Goal: Find specific page/section: Find specific page/section

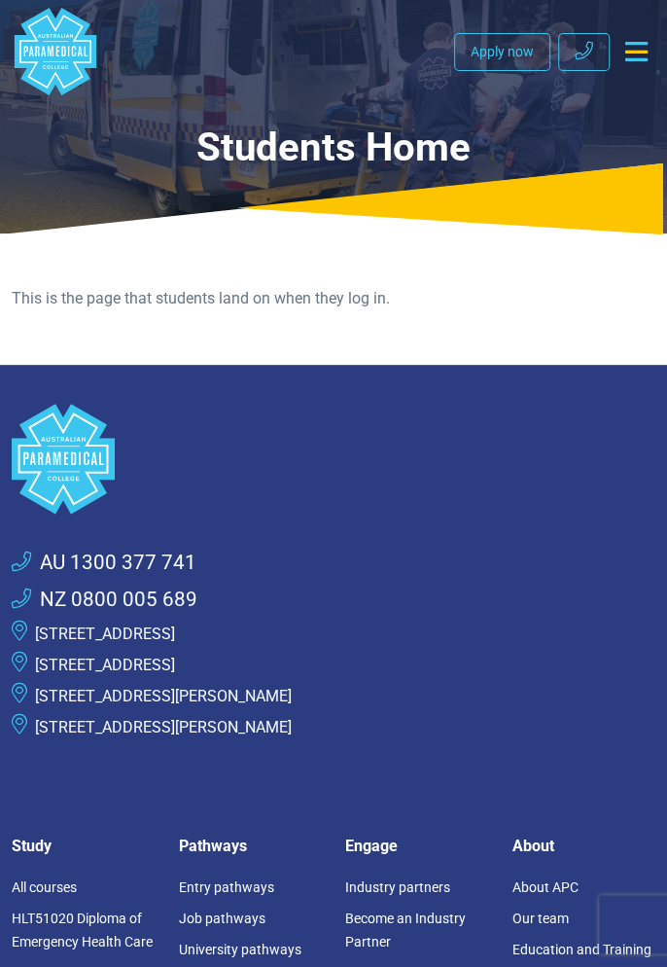
click at [638, 54] on icon "Toggle navigation" at bounding box center [636, 51] width 22 height 19
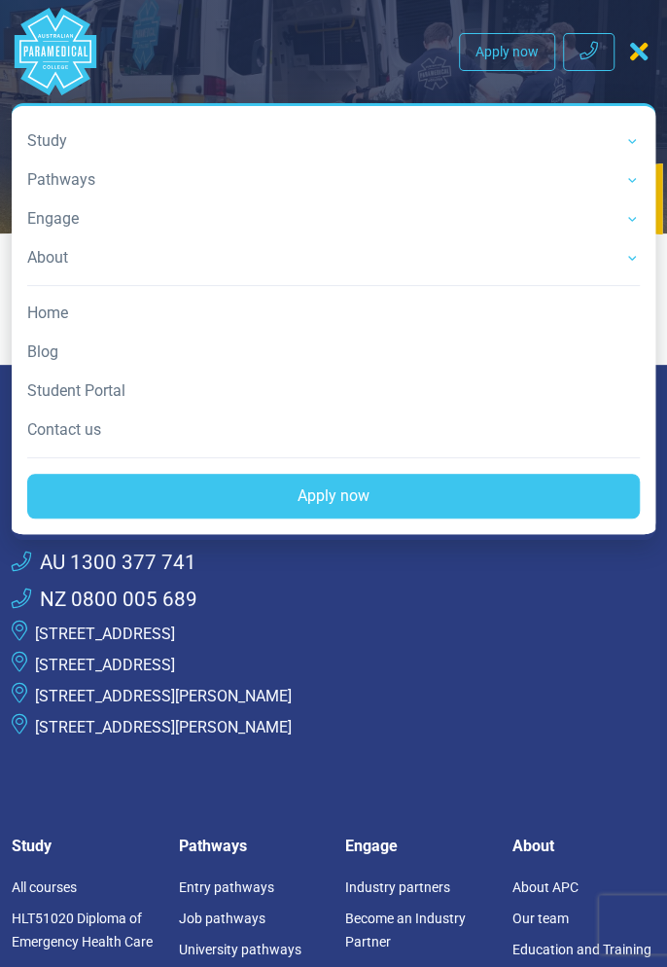
click at [92, 385] on link "Student Portal" at bounding box center [333, 390] width 613 height 39
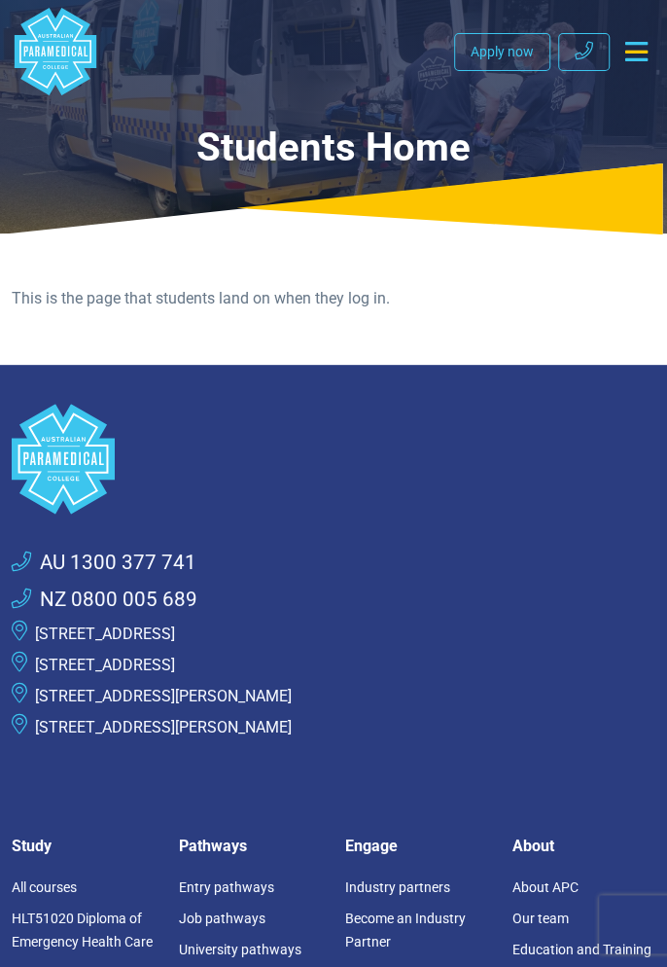
click at [635, 55] on icon "Toggle navigation" at bounding box center [636, 51] width 22 height 19
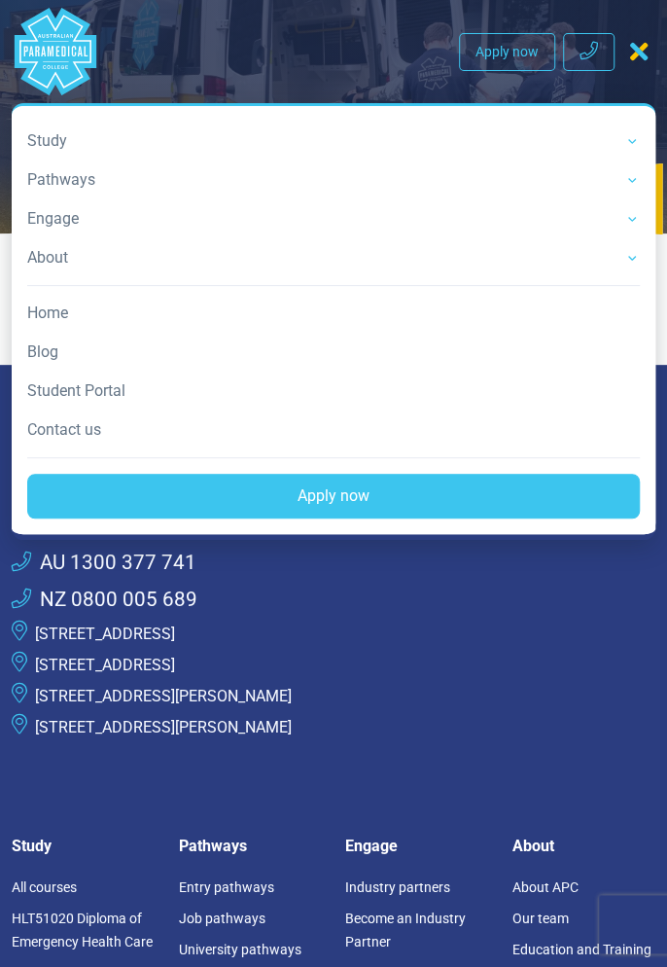
click at [102, 384] on link "Student Portal" at bounding box center [333, 390] width 613 height 39
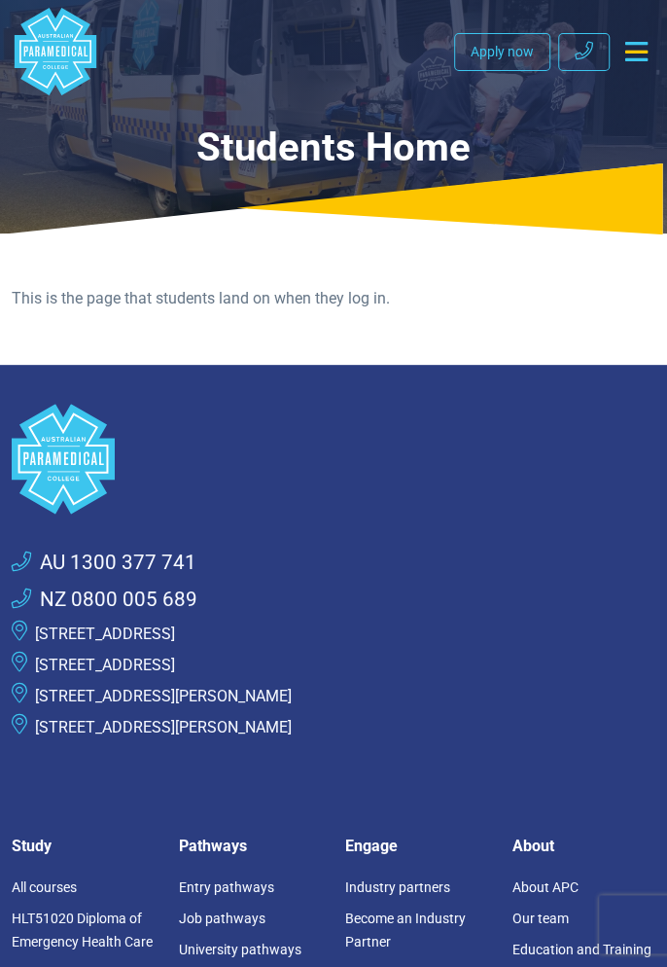
click at [642, 61] on icon "Toggle navigation" at bounding box center [636, 51] width 22 height 19
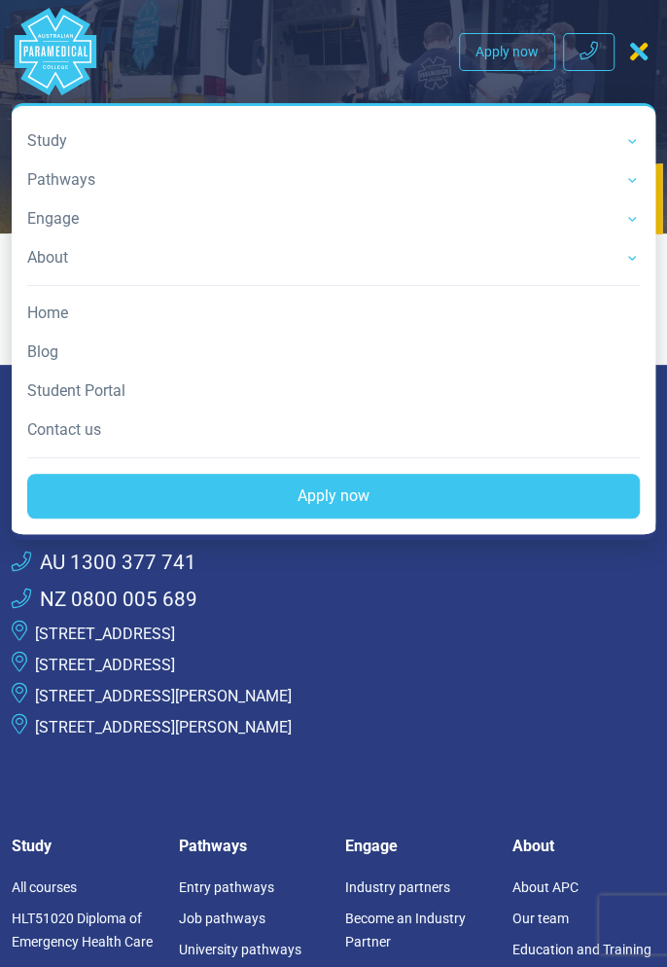
click at [94, 396] on link "Student Portal" at bounding box center [333, 390] width 613 height 39
